Goal: Information Seeking & Learning: Learn about a topic

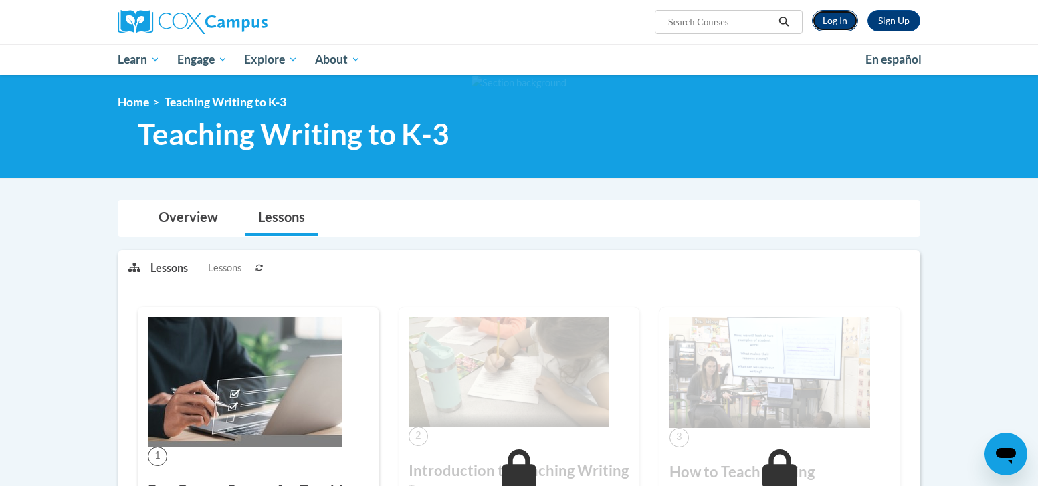
click at [835, 22] on link "Log In" at bounding box center [835, 20] width 46 height 21
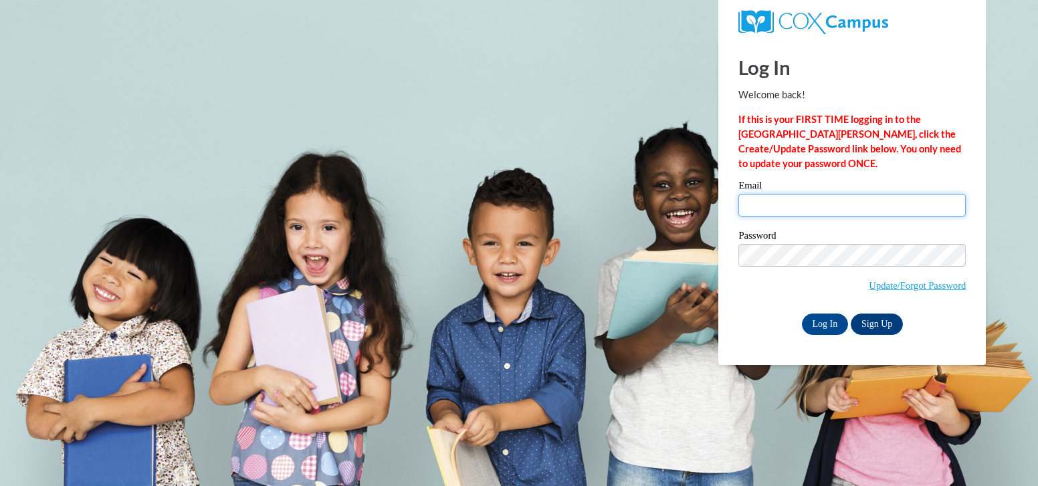
click at [811, 203] on input "Email" at bounding box center [851, 205] width 227 height 23
type input "jstephens@pioneerresa.org"
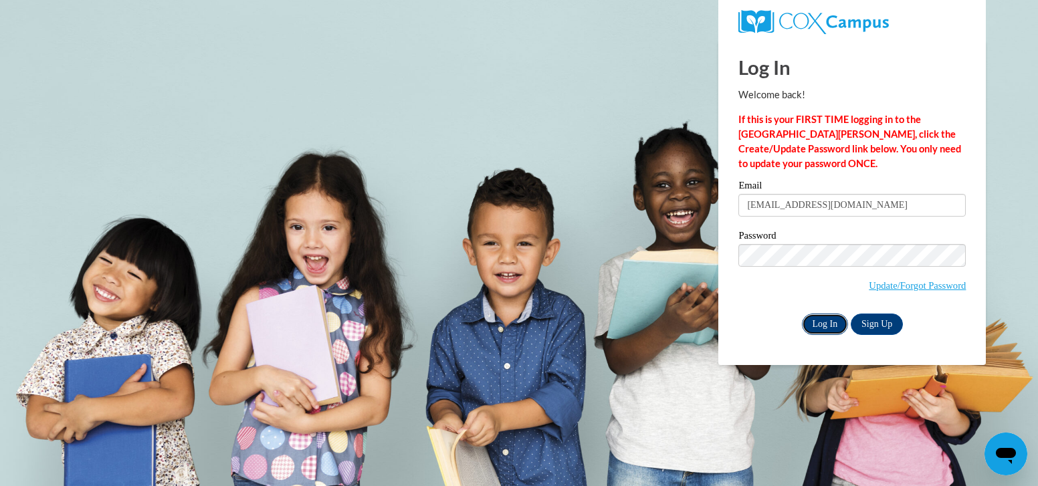
click at [821, 316] on input "Log In" at bounding box center [825, 324] width 47 height 21
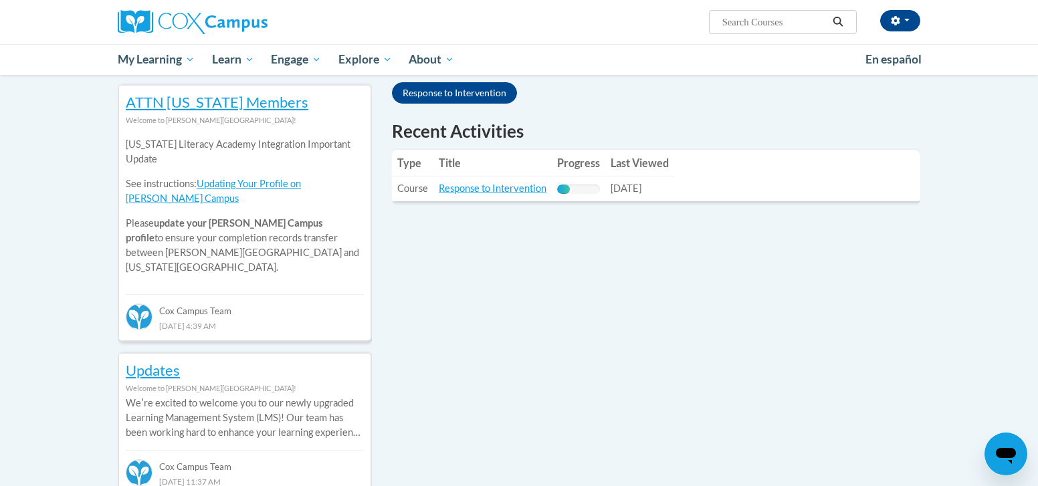
scroll to position [439, 0]
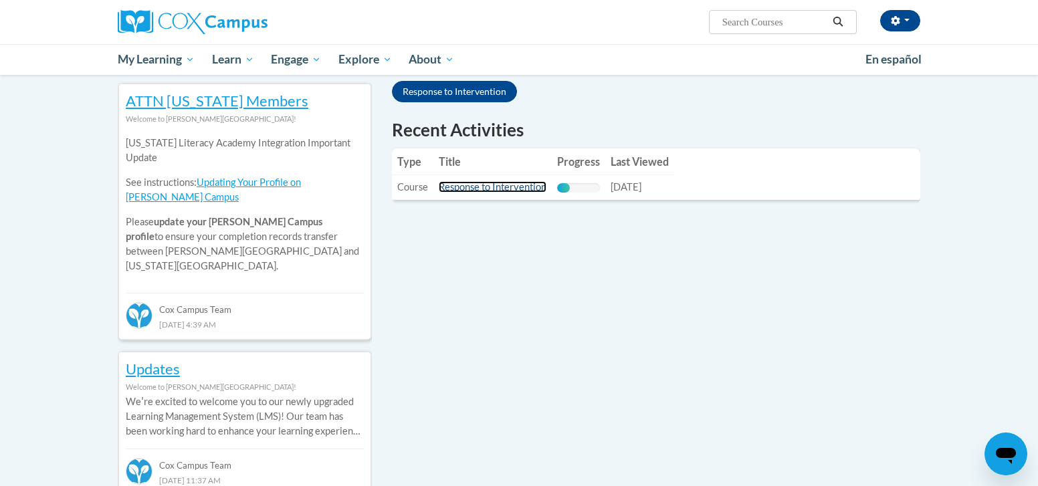
click at [494, 187] on link "Response to Intervention" at bounding box center [493, 186] width 108 height 11
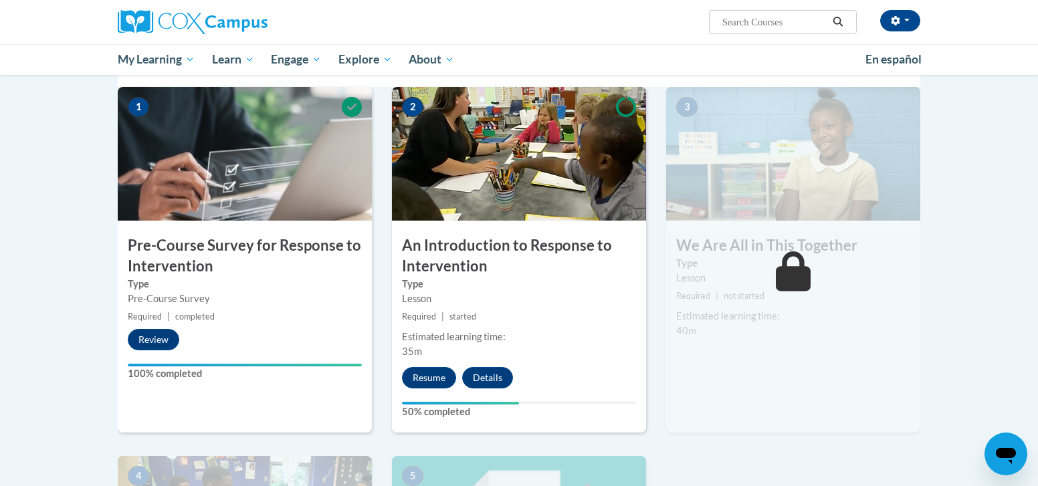
scroll to position [278, 0]
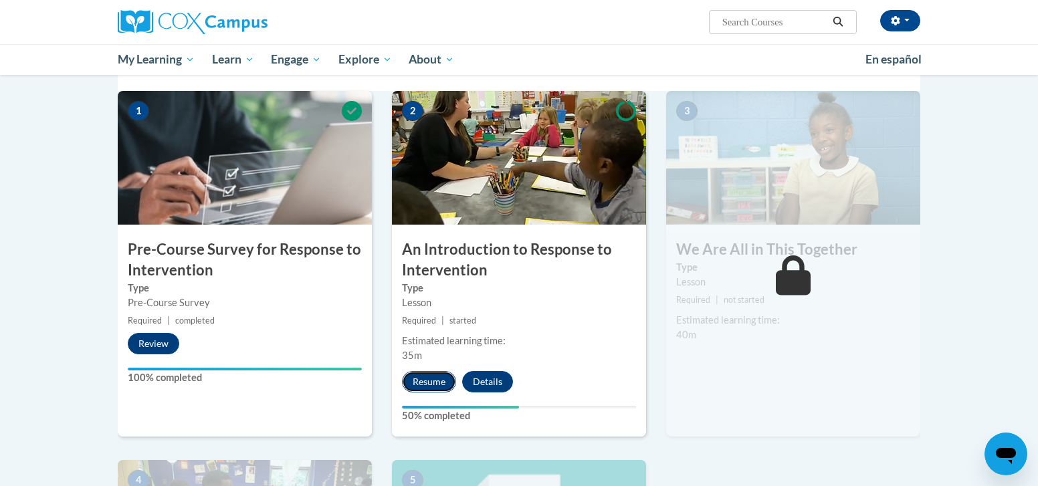
click at [433, 379] on button "Resume" at bounding box center [429, 381] width 54 height 21
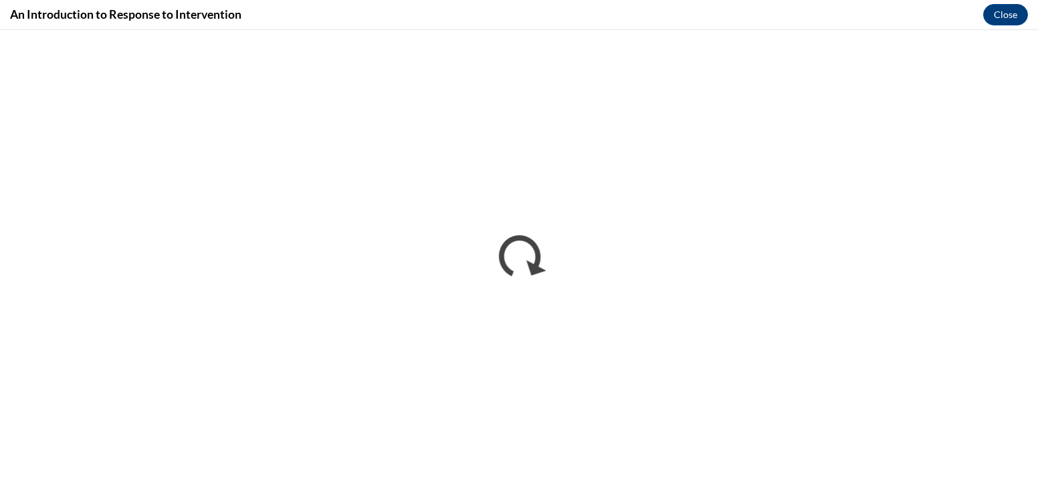
scroll to position [0, 0]
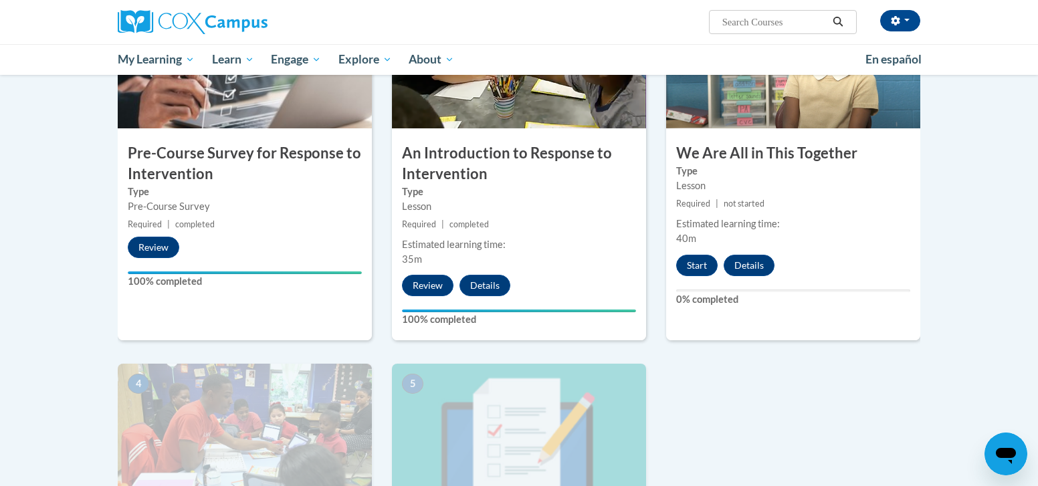
scroll to position [371, 0]
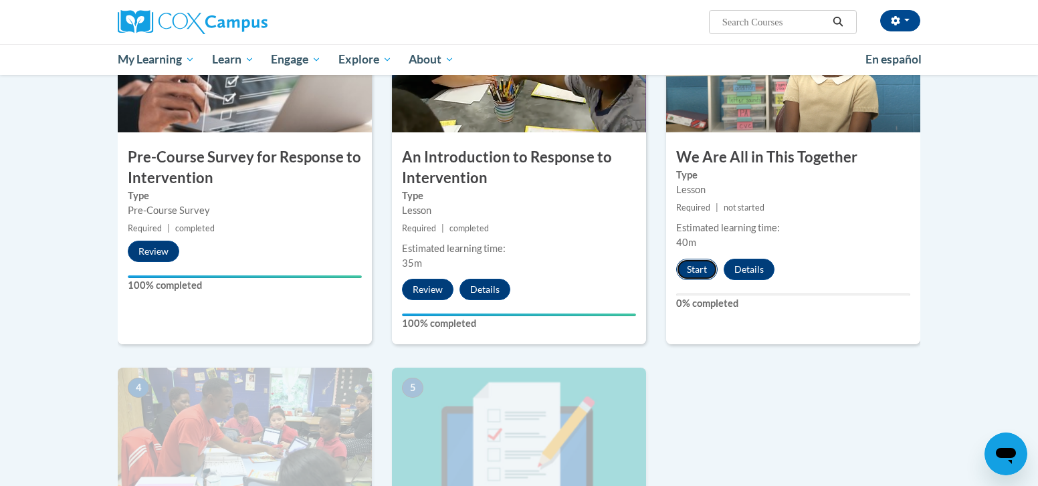
click at [697, 272] on button "Start" at bounding box center [696, 269] width 41 height 21
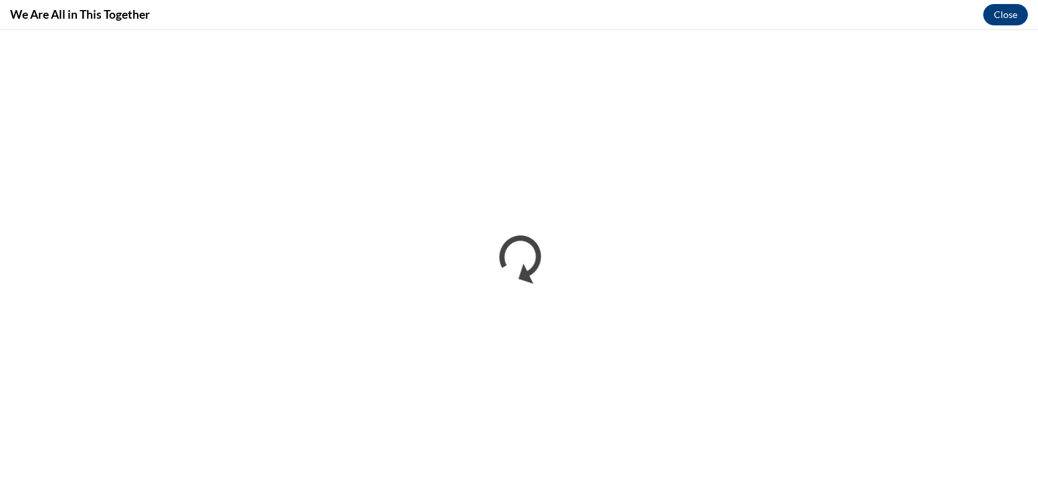
scroll to position [0, 0]
